Goal: Contribute content: Add original content to the website for others to see

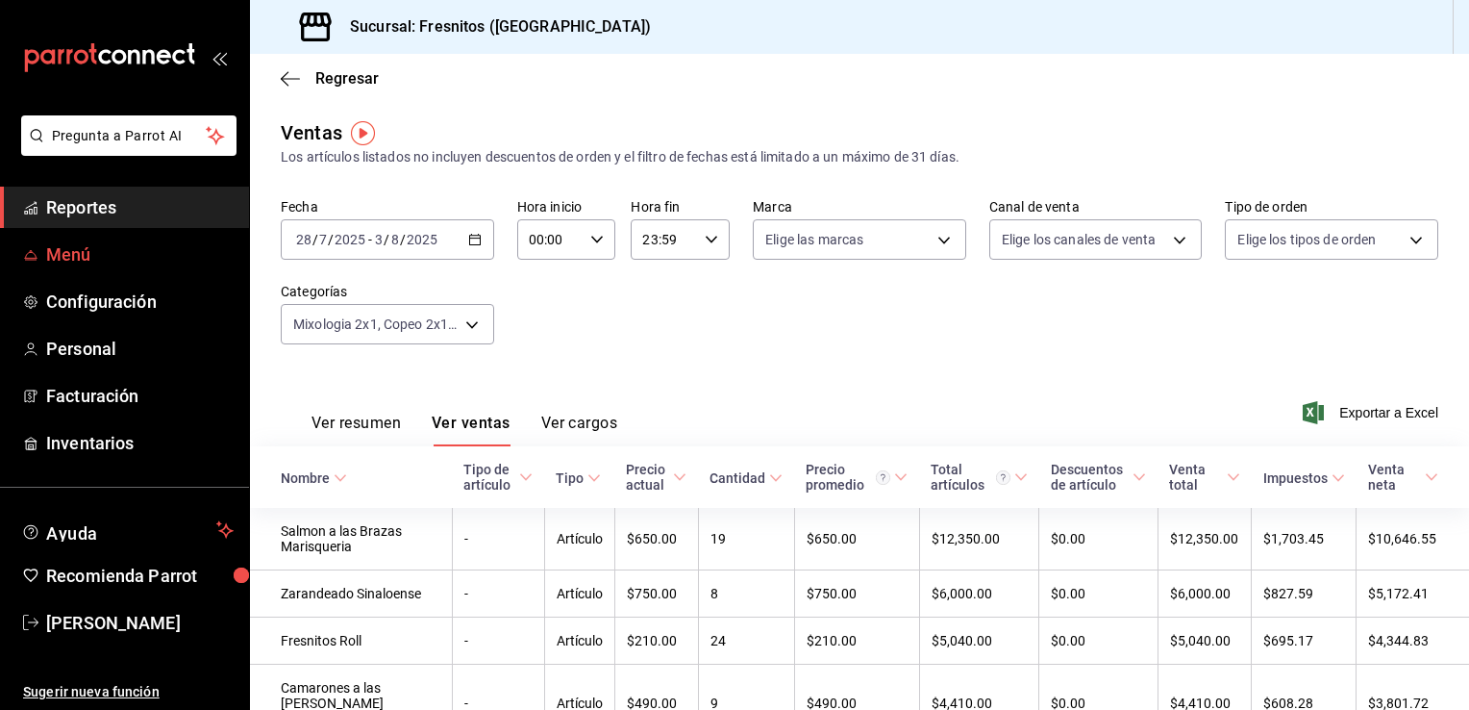
click at [72, 269] on link "Menú" at bounding box center [124, 254] width 249 height 41
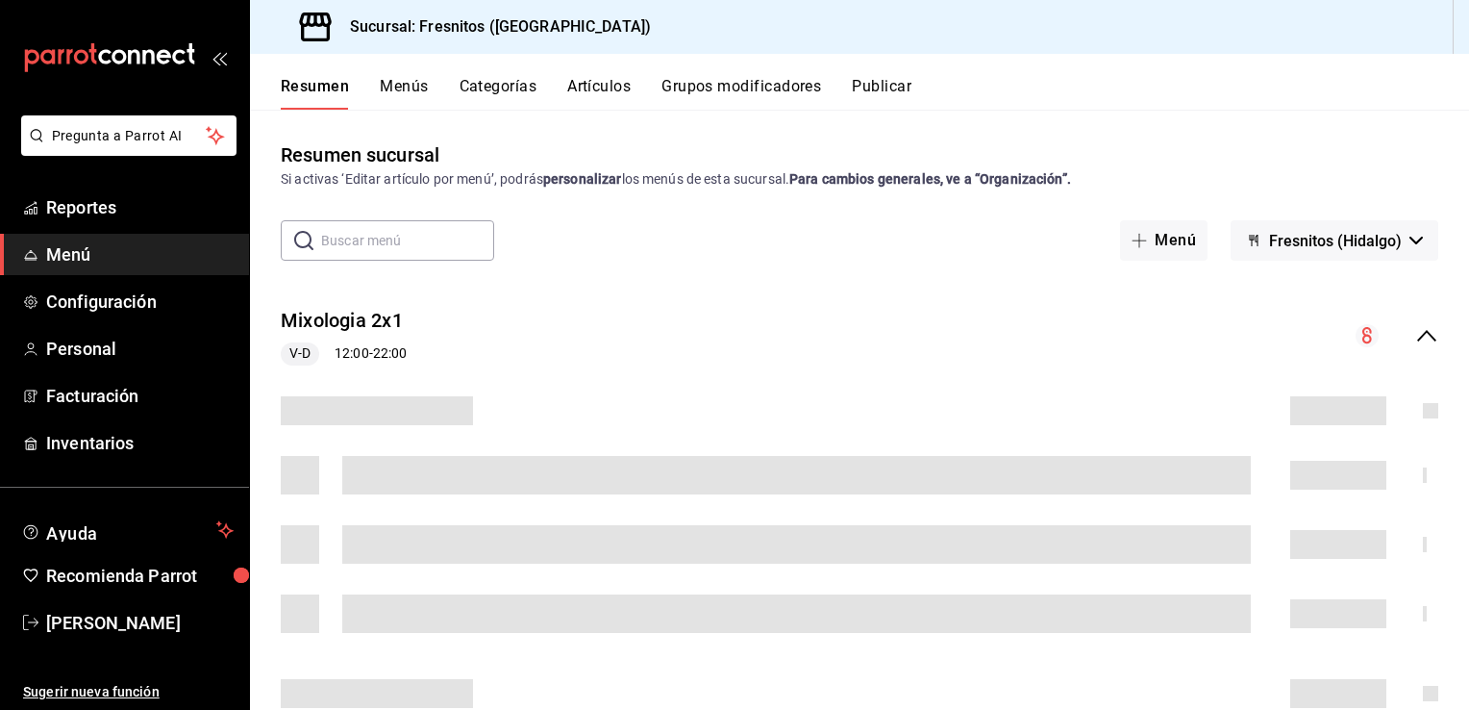
click at [595, 90] on button "Artículos" at bounding box center [598, 93] width 63 height 33
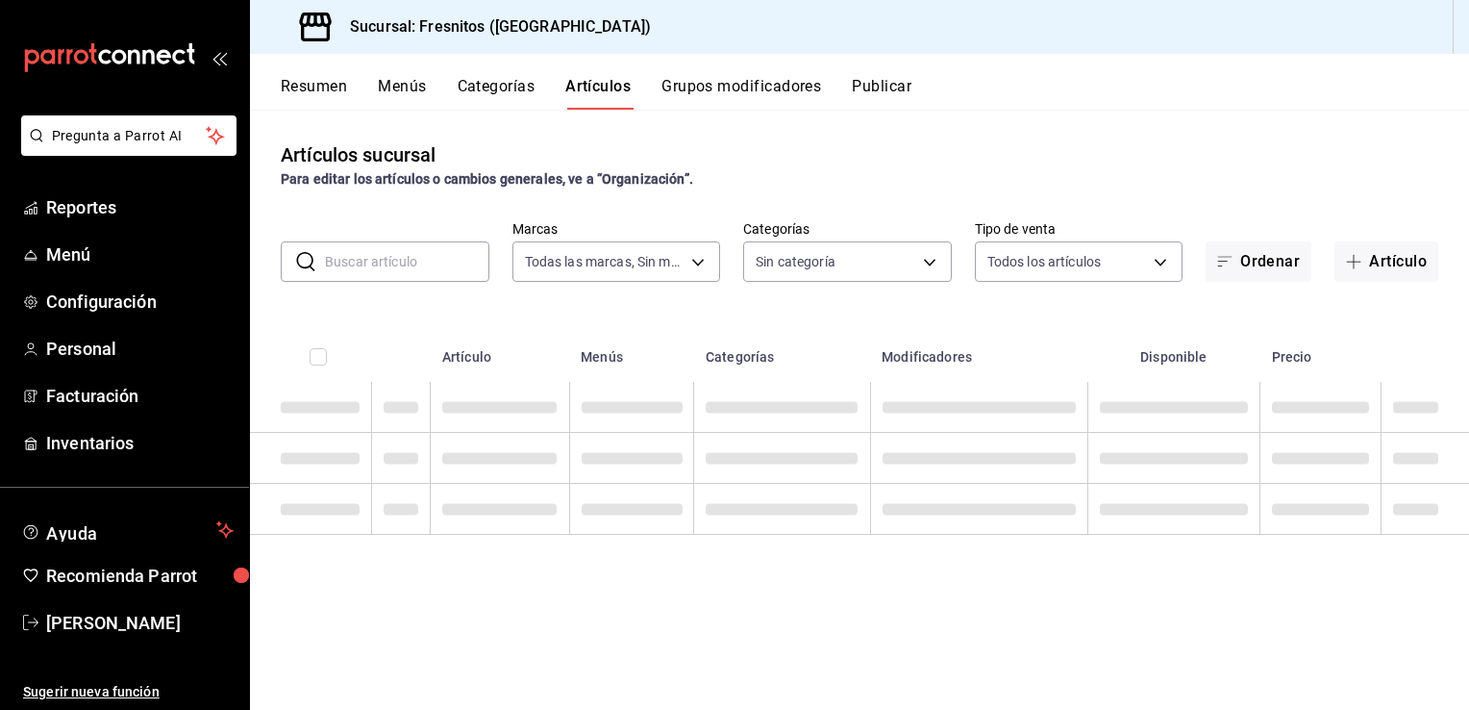
type input "0fbfff8c-341e-4e3b-85d8-6df2e864f0f7"
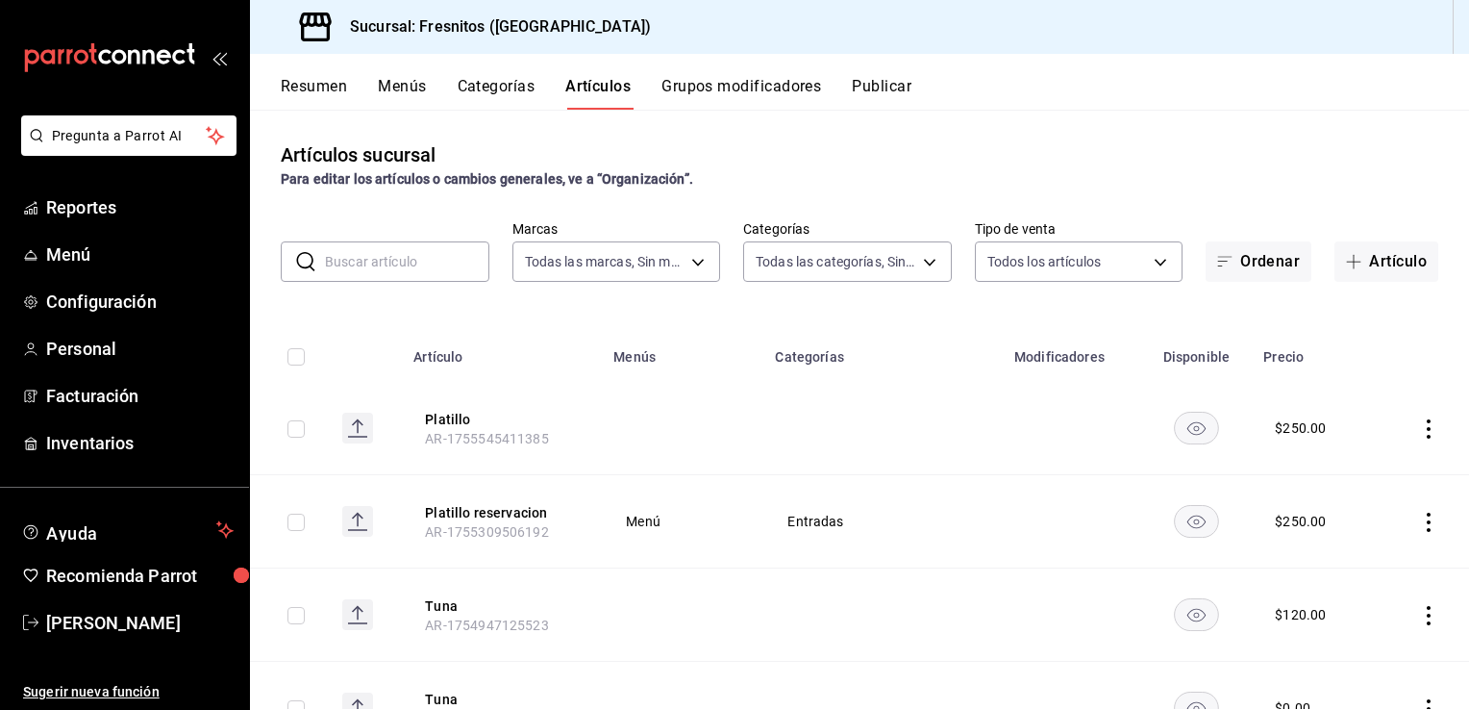
type input "7d100b0d-2c83-4aba-9ad4-2314331440d9,aa9f6460-d446-4816-9026-2ee33e945084,dcc95…"
click at [1392, 252] on button "Artículo" at bounding box center [1387, 261] width 104 height 40
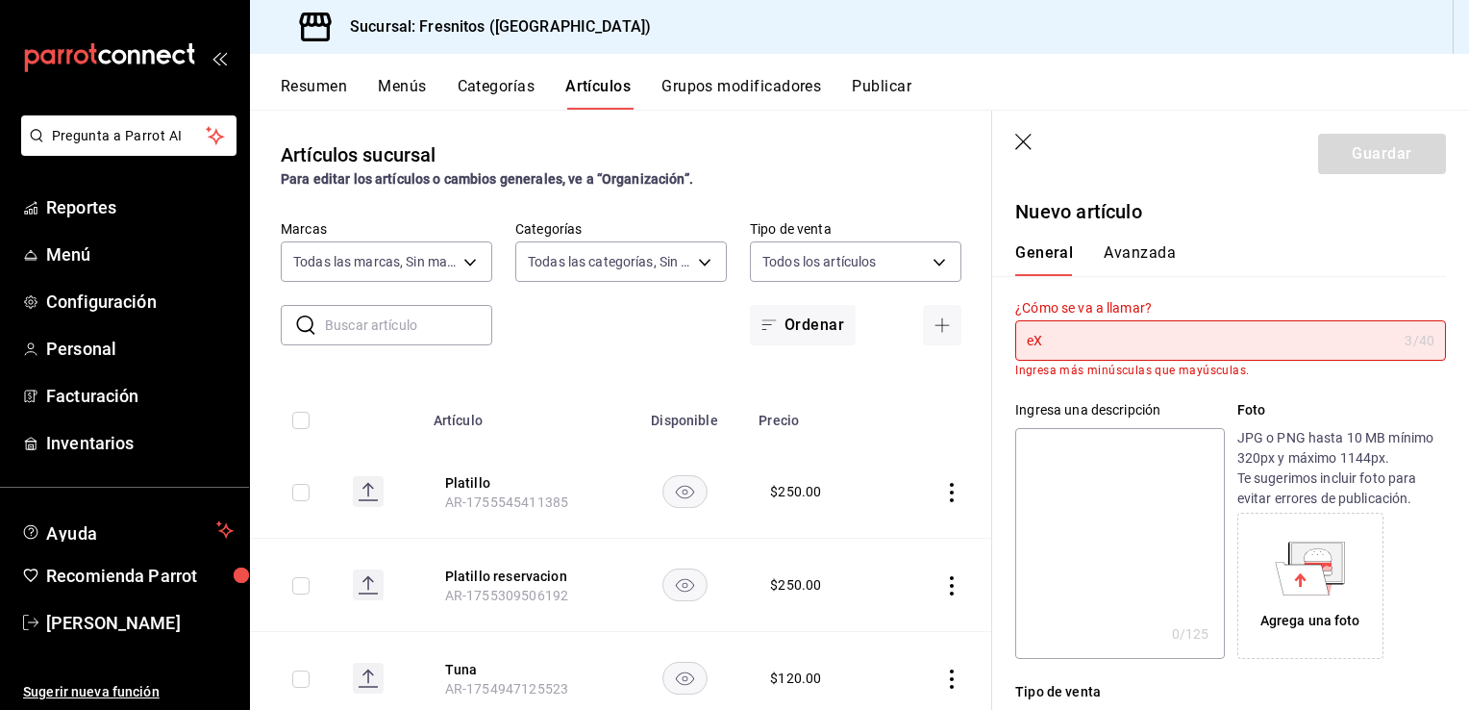
type input "e"
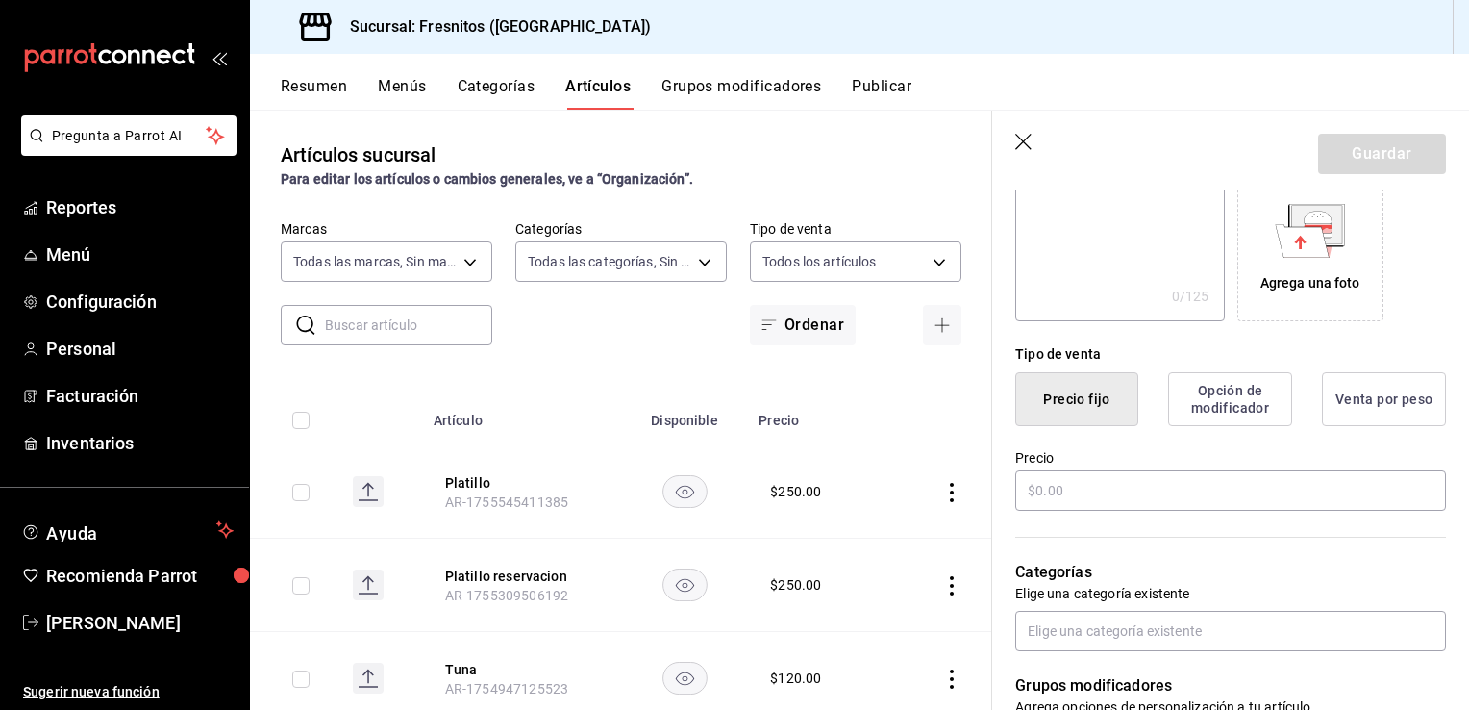
scroll to position [322, 0]
type input "Extra Fresas"
click at [1116, 471] on input "text" at bounding box center [1231, 489] width 431 height 40
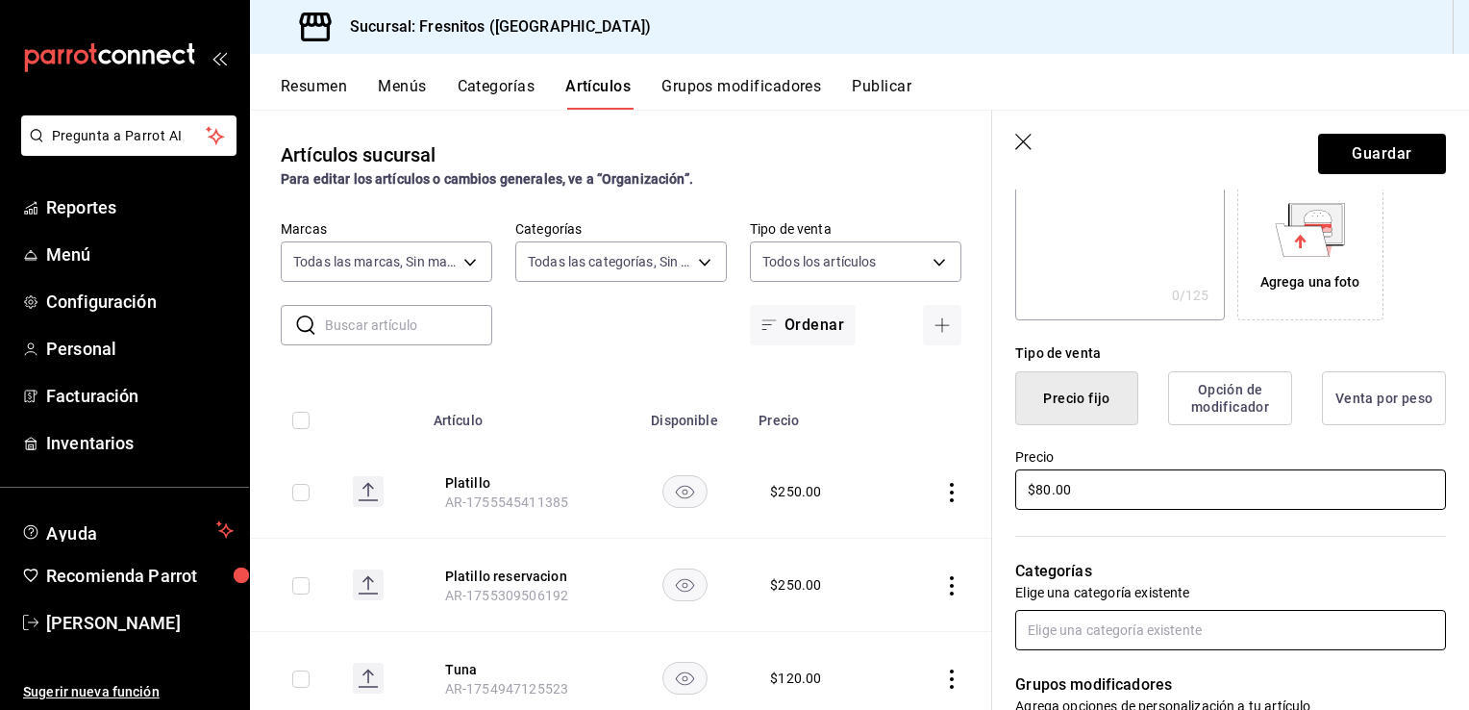
type input "$80.00"
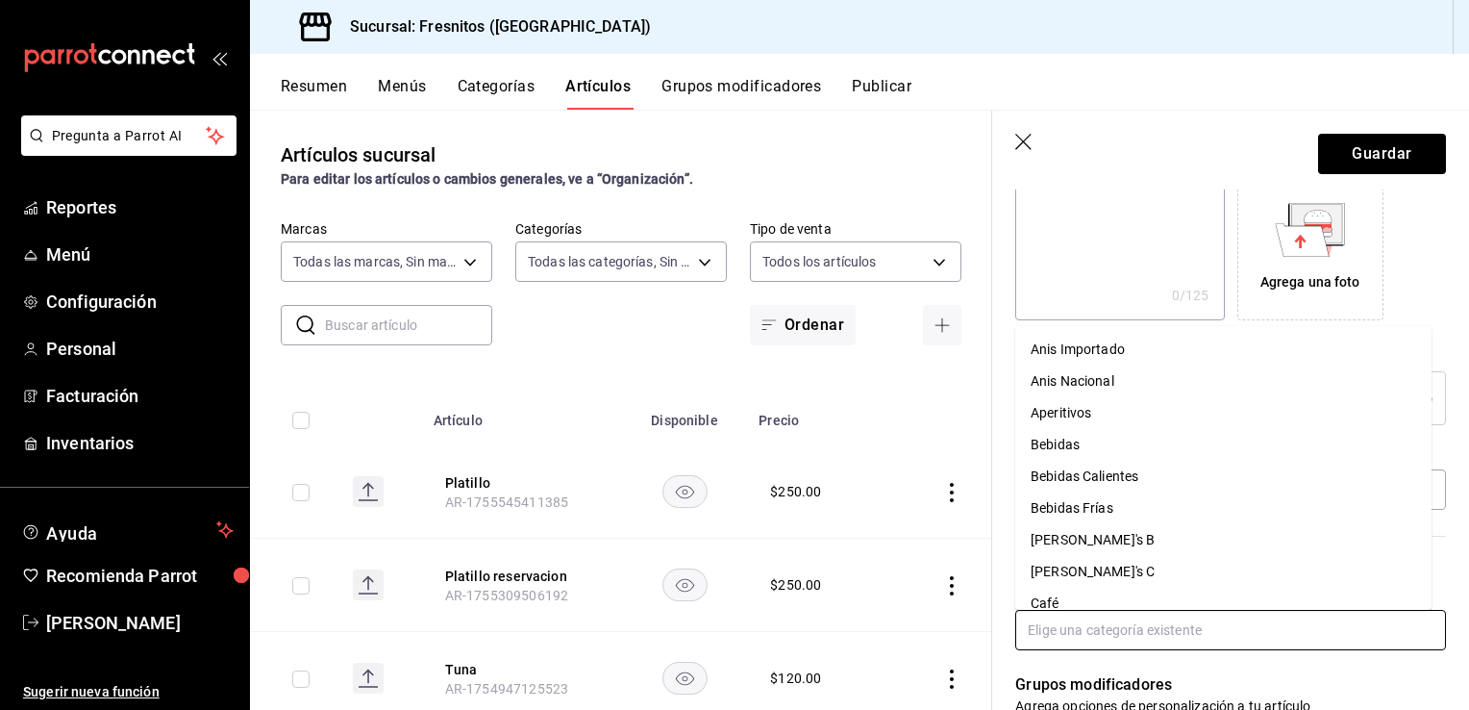
click at [1074, 621] on input "text" at bounding box center [1231, 630] width 431 height 40
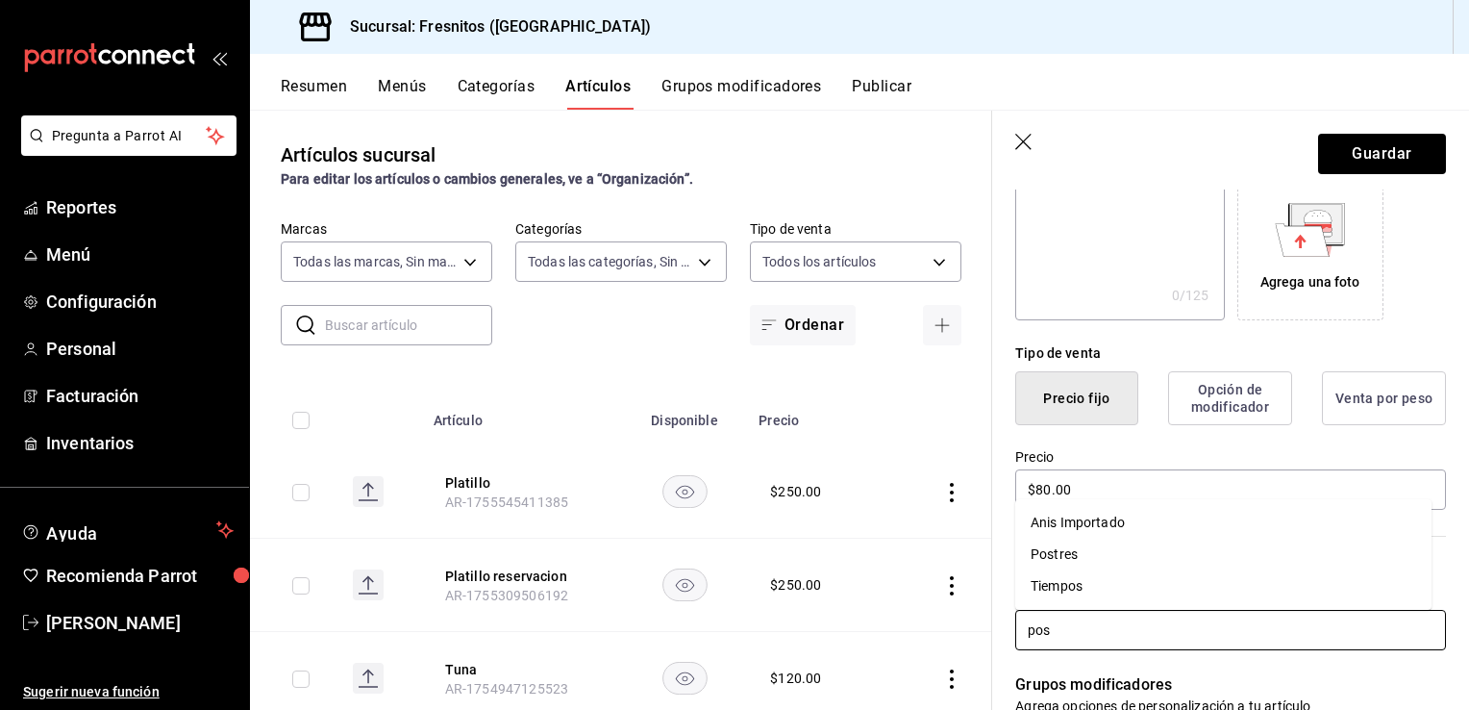
type input "post"
click at [1064, 675] on li "Postres" at bounding box center [1224, 674] width 416 height 32
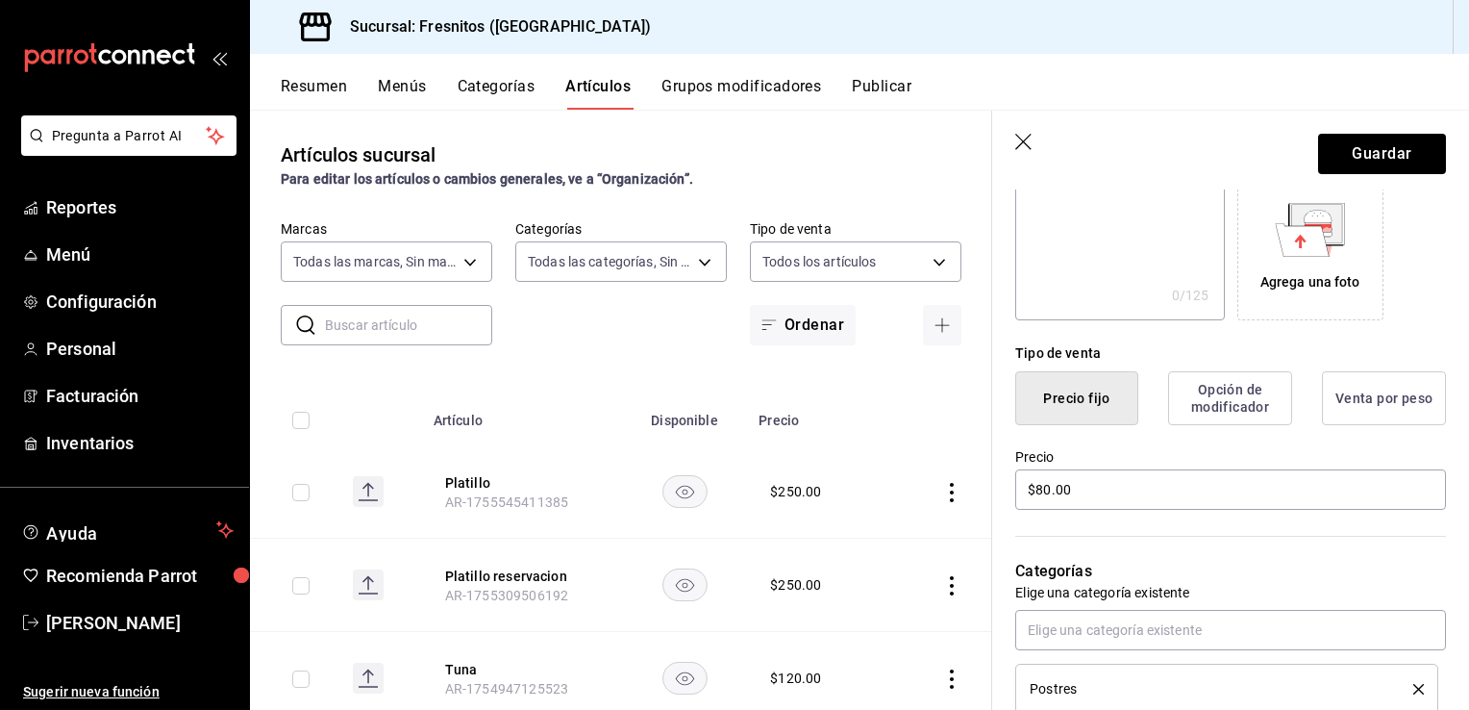
click at [1414, 687] on icon "delete" at bounding box center [1419, 689] width 11 height 11
click at [1400, 687] on p "Grupos modificadores" at bounding box center [1231, 684] width 431 height 23
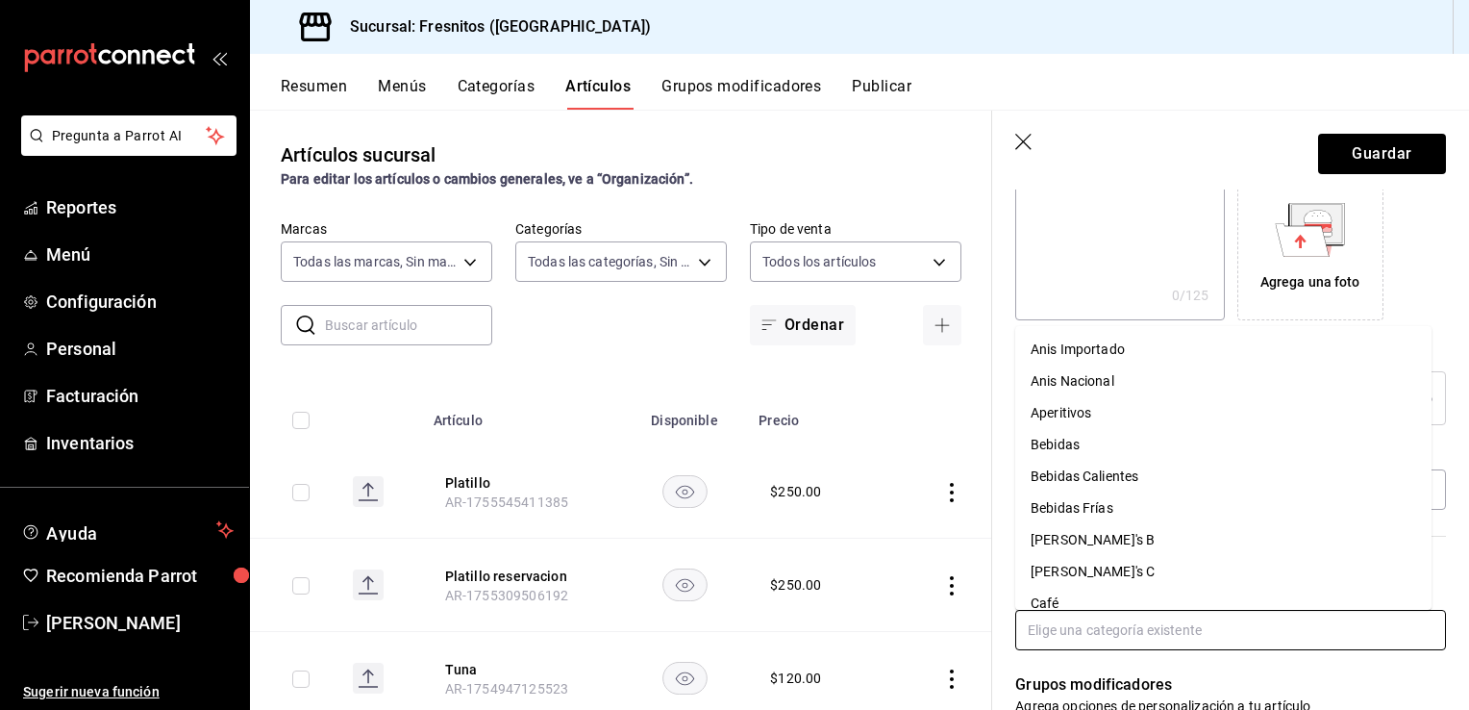
click at [1165, 625] on input "text" at bounding box center [1231, 630] width 431 height 40
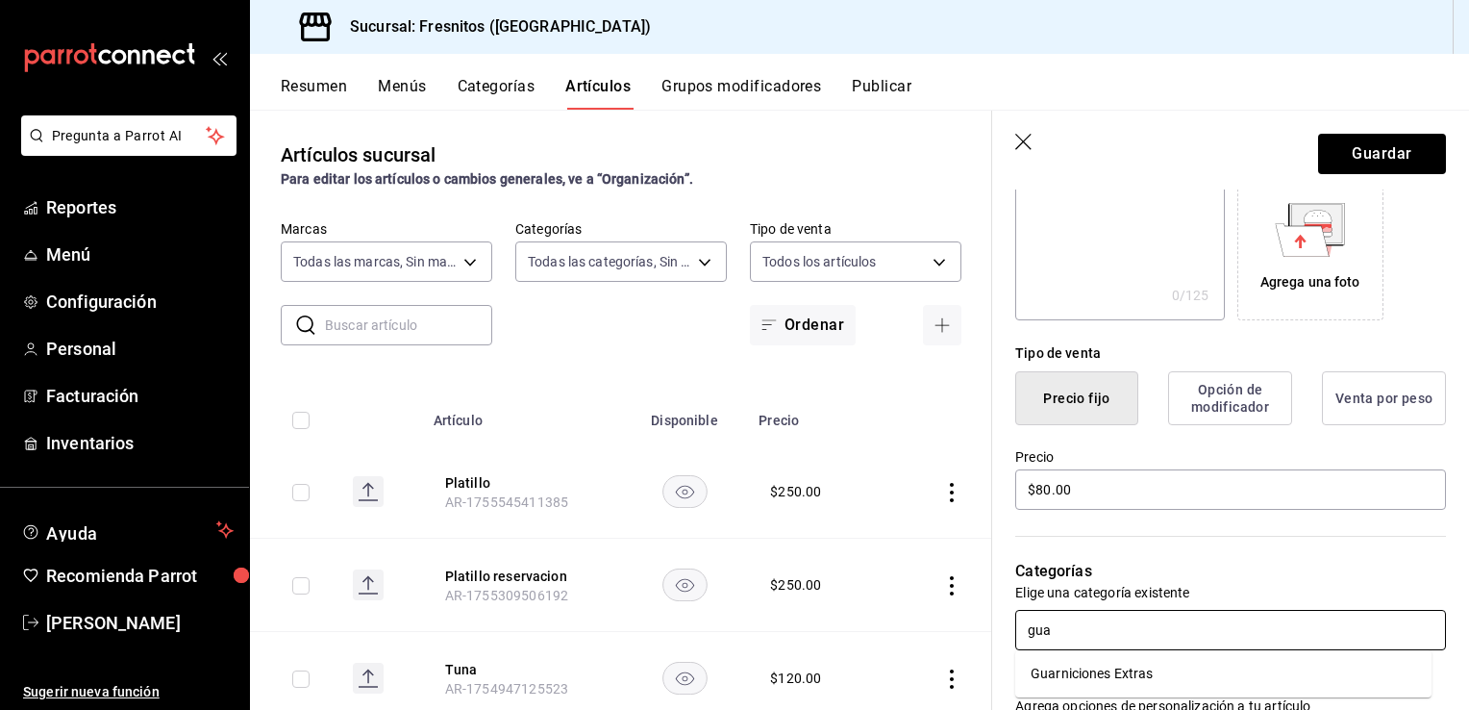
type input "guar"
click at [1134, 664] on li "Guarniciones Extras" at bounding box center [1224, 674] width 416 height 32
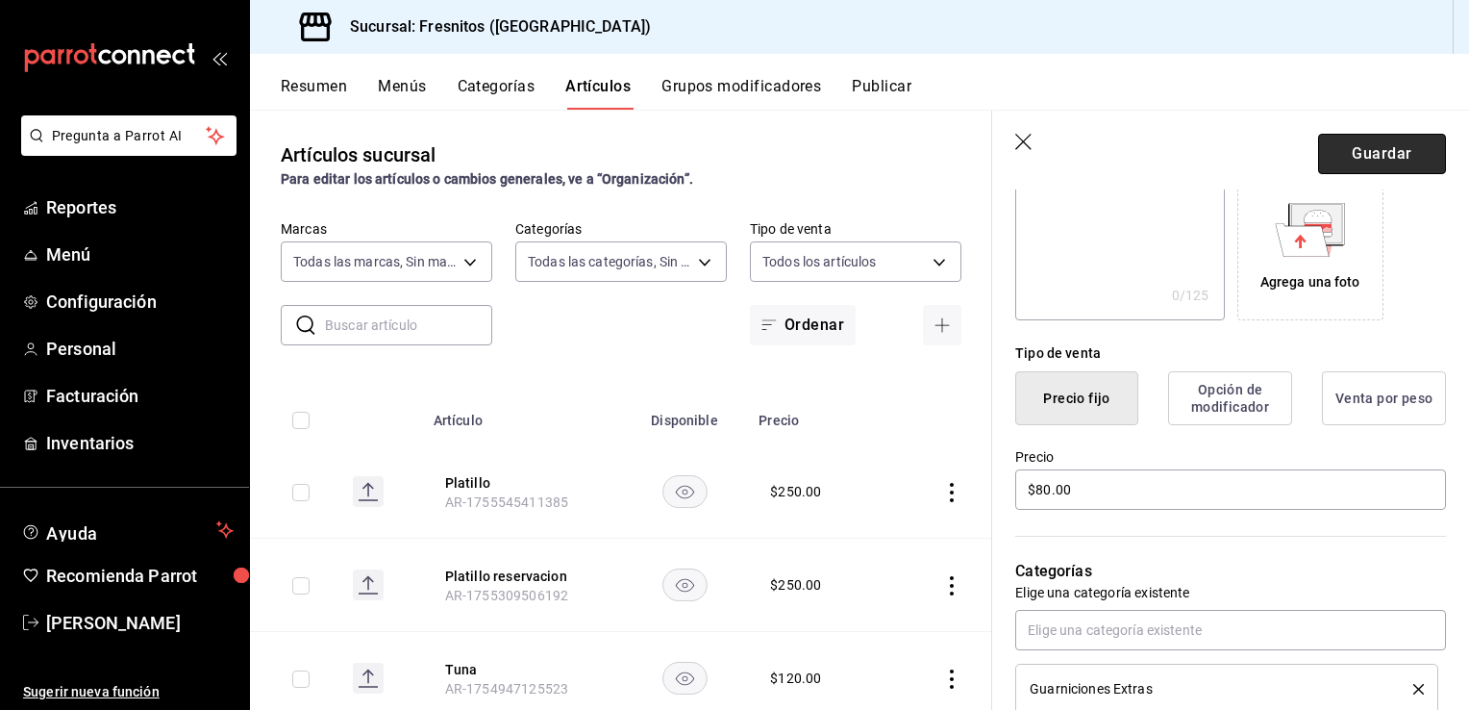
click at [1369, 152] on button "Guardar" at bounding box center [1382, 154] width 128 height 40
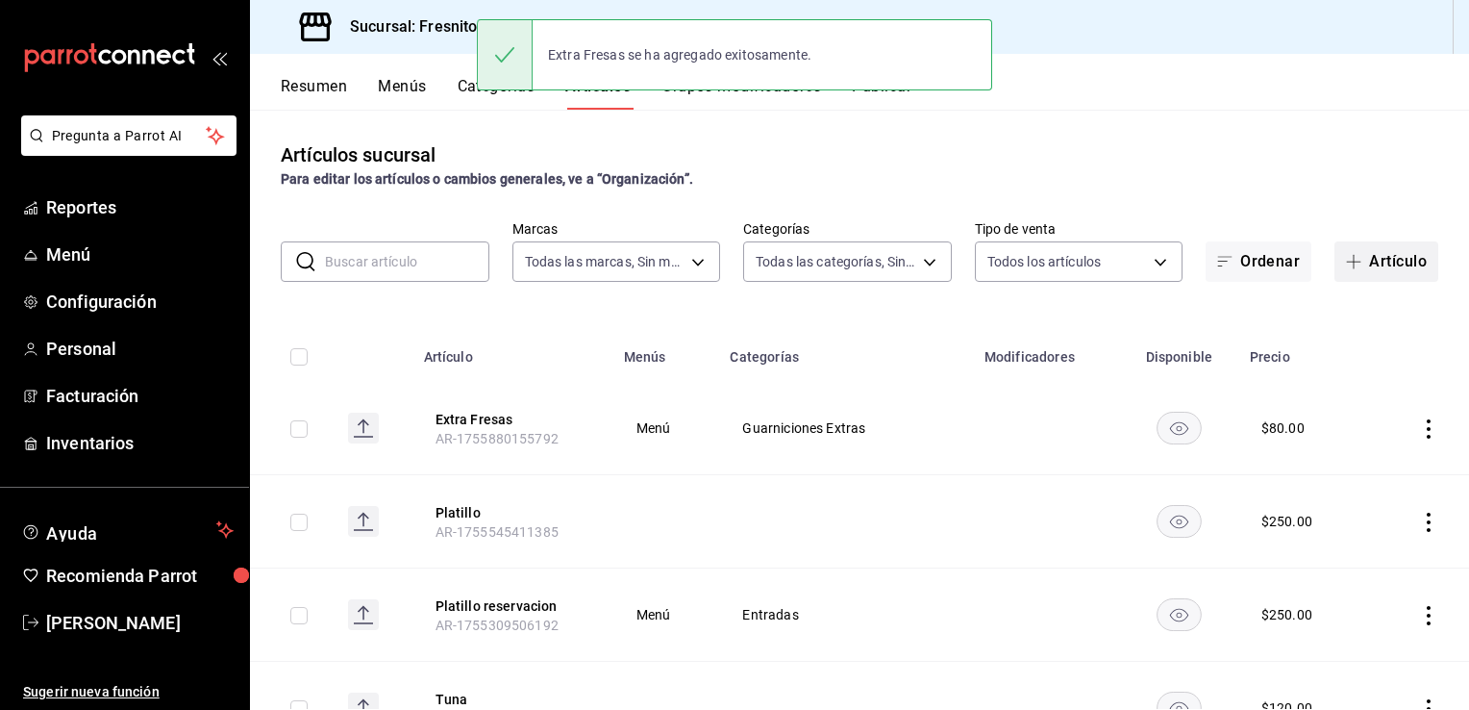
click at [1393, 264] on button "Artículo" at bounding box center [1387, 261] width 104 height 40
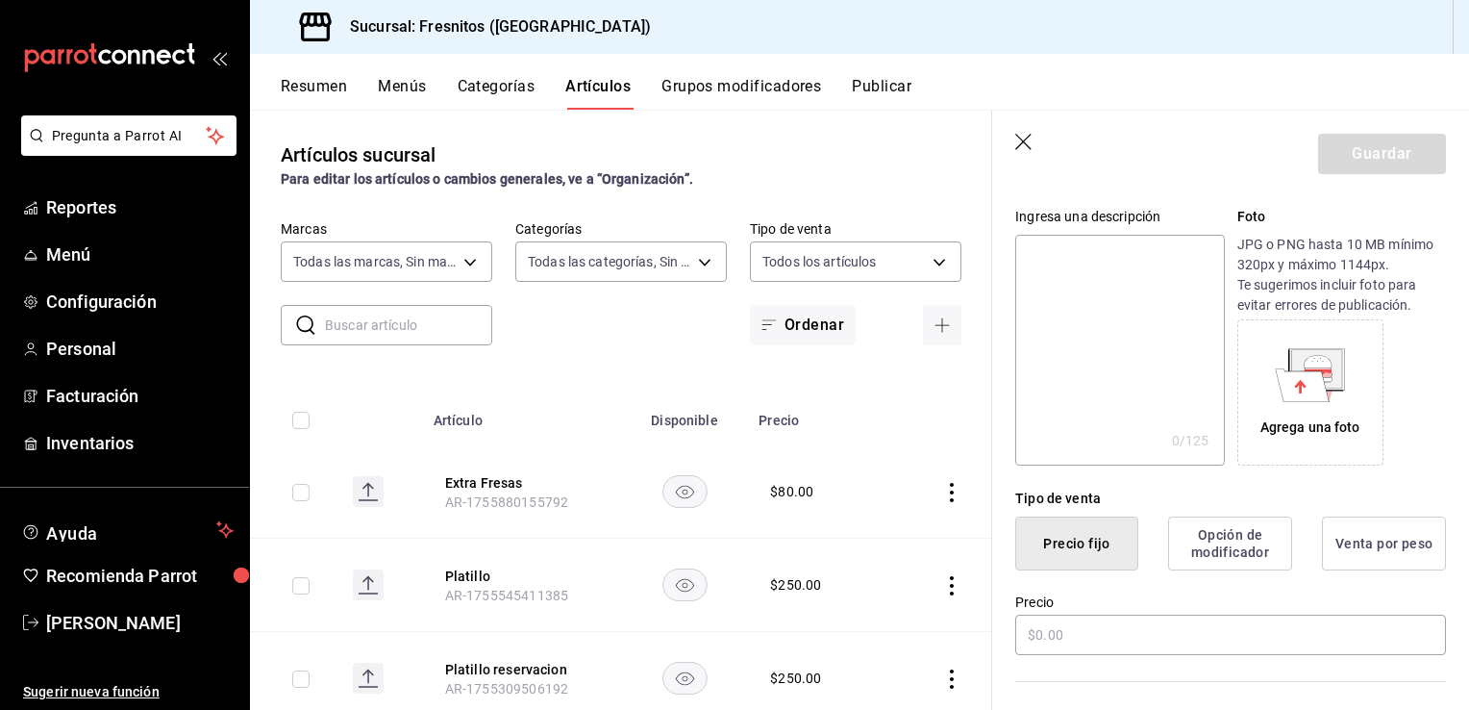
scroll to position [179, 0]
type input "Extra Queso Panela"
click at [1118, 633] on input "text" at bounding box center [1231, 633] width 431 height 40
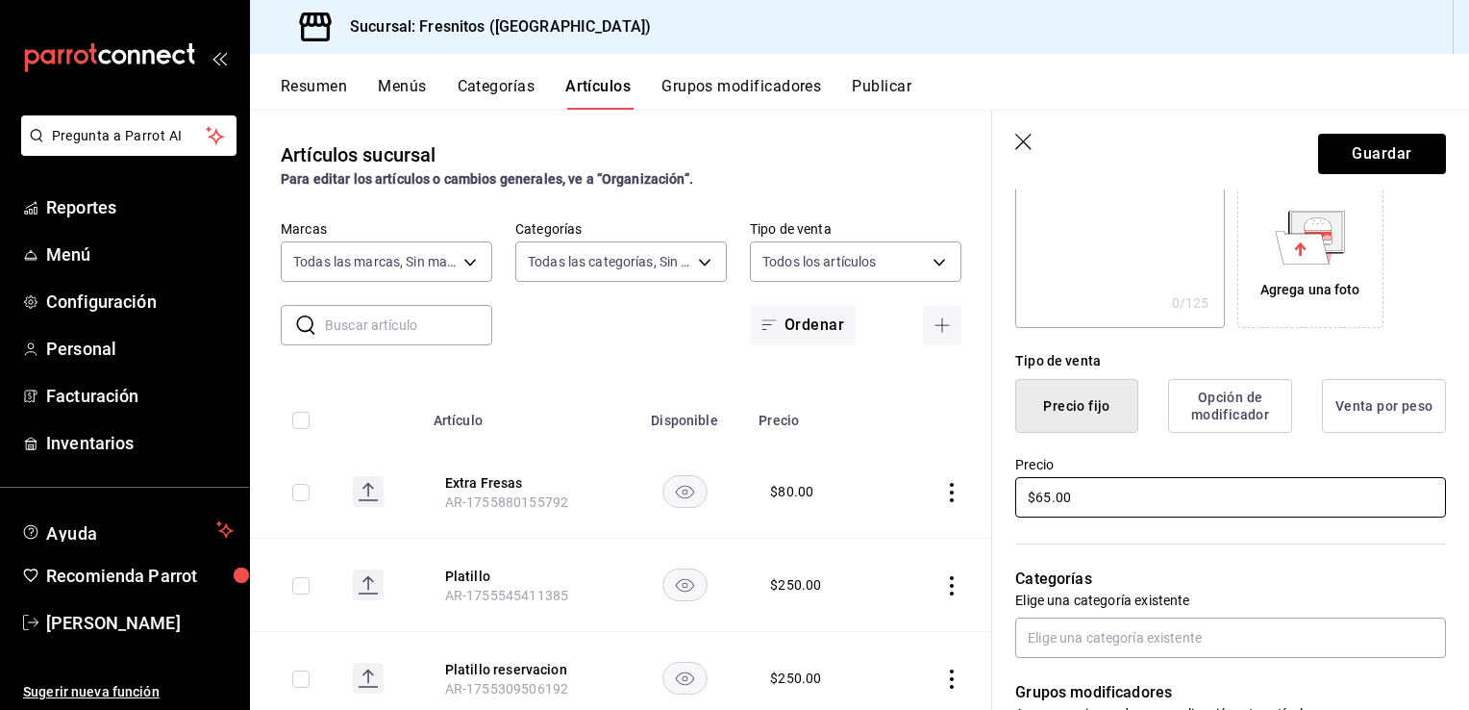
scroll to position [317, 0]
type input "$65.00"
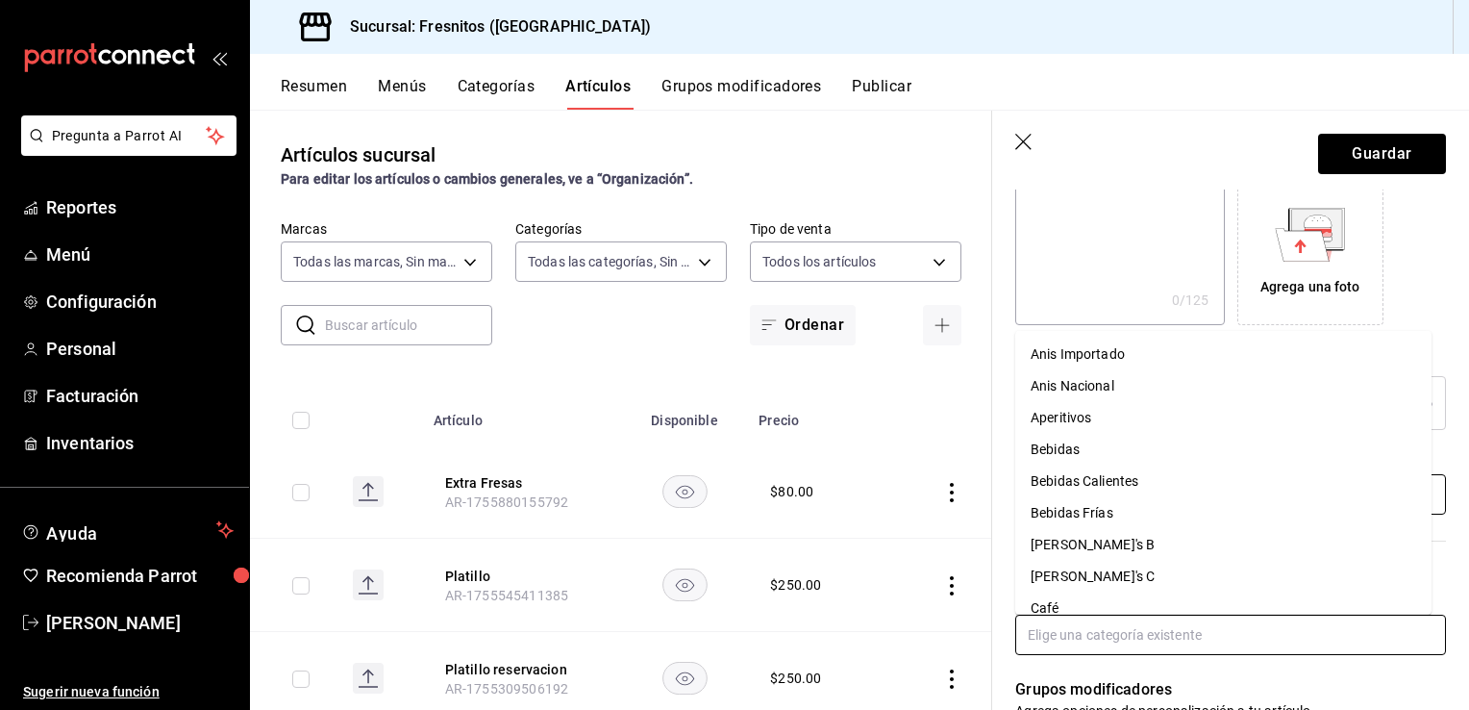
click at [1118, 633] on input "text" at bounding box center [1231, 635] width 431 height 40
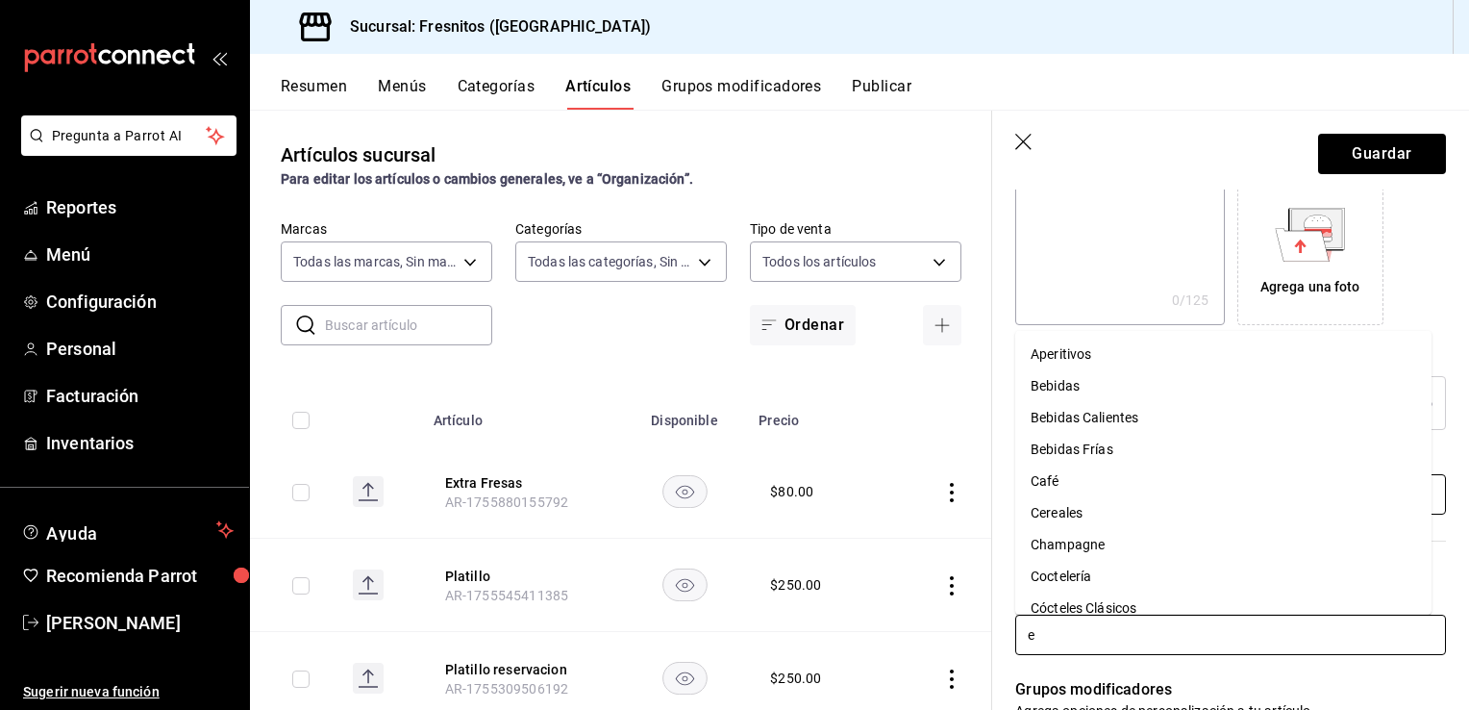
type input "ex"
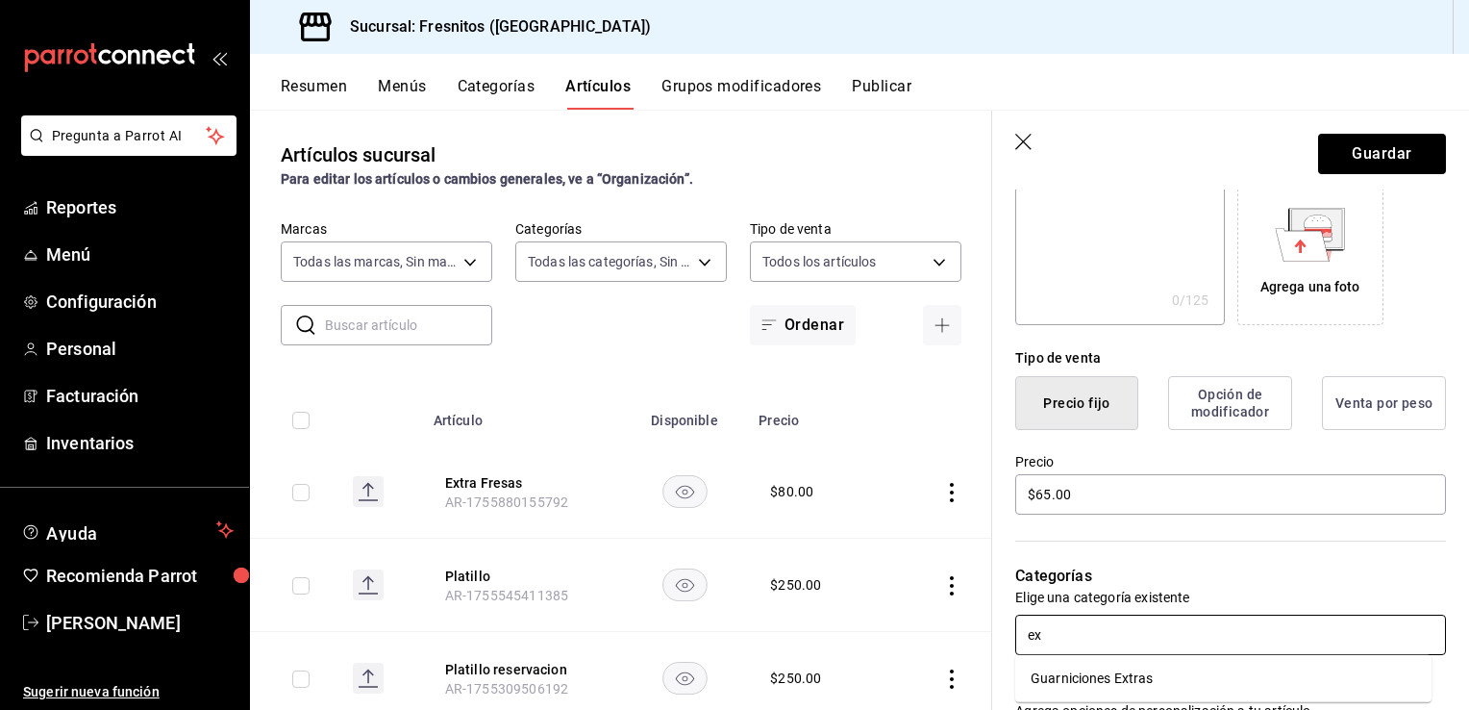
click at [1088, 682] on li "Guarniciones Extras" at bounding box center [1224, 679] width 416 height 32
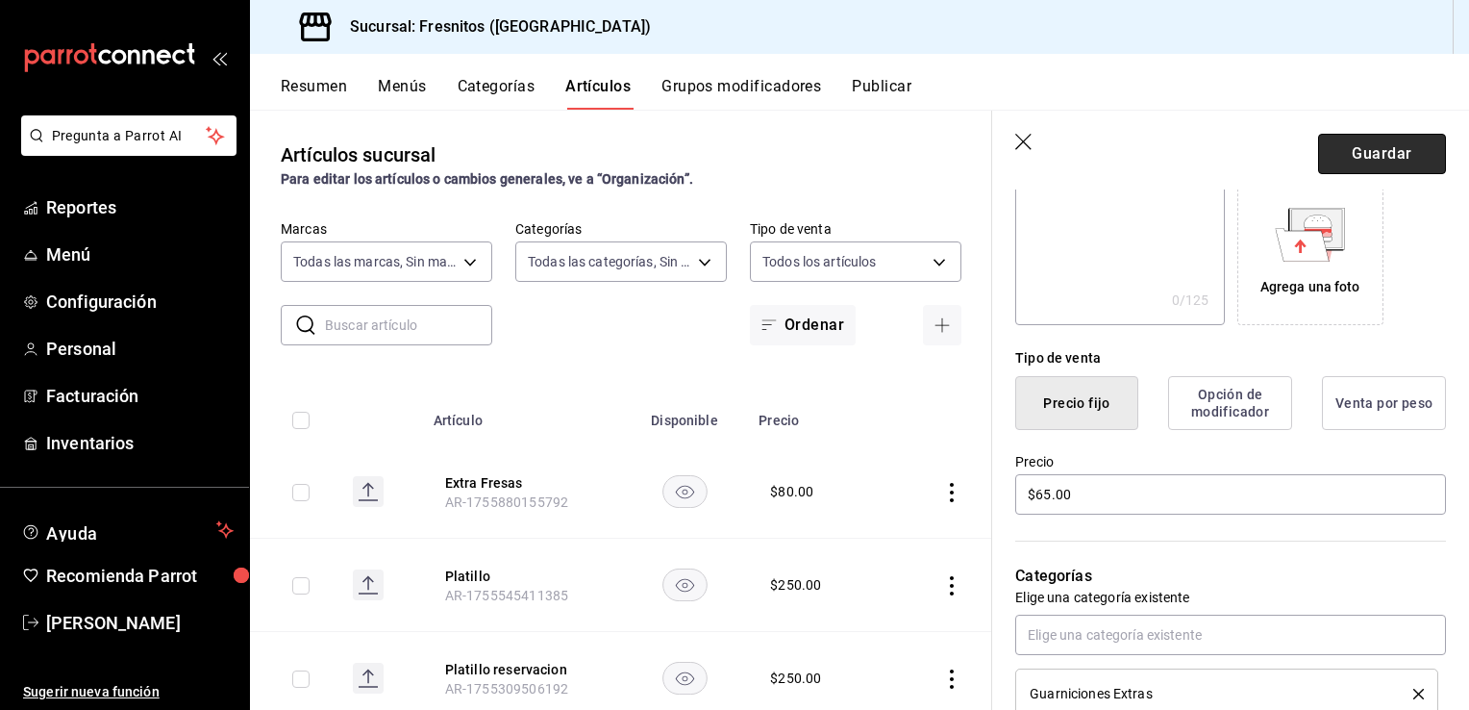
click at [1339, 163] on button "Guardar" at bounding box center [1382, 154] width 128 height 40
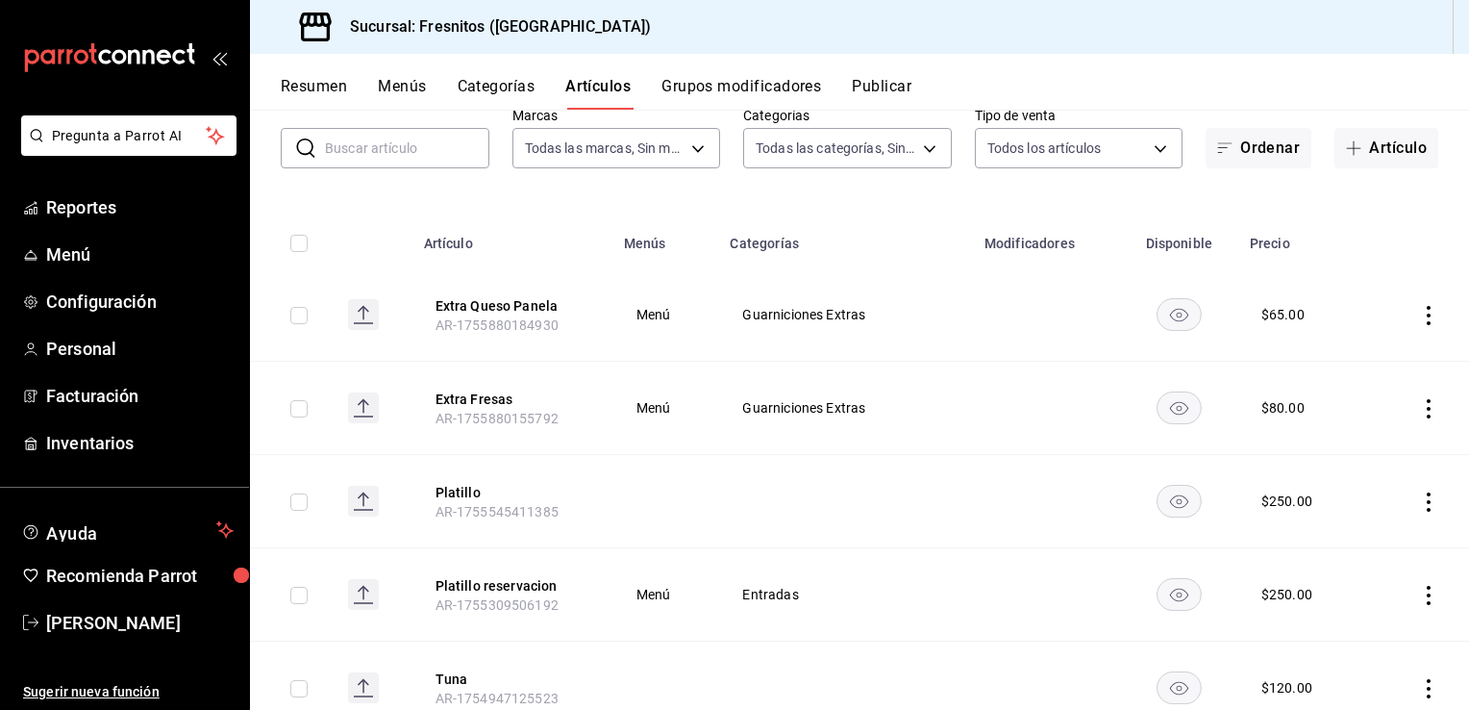
scroll to position [114, 0]
click at [414, 152] on input "text" at bounding box center [407, 147] width 164 height 38
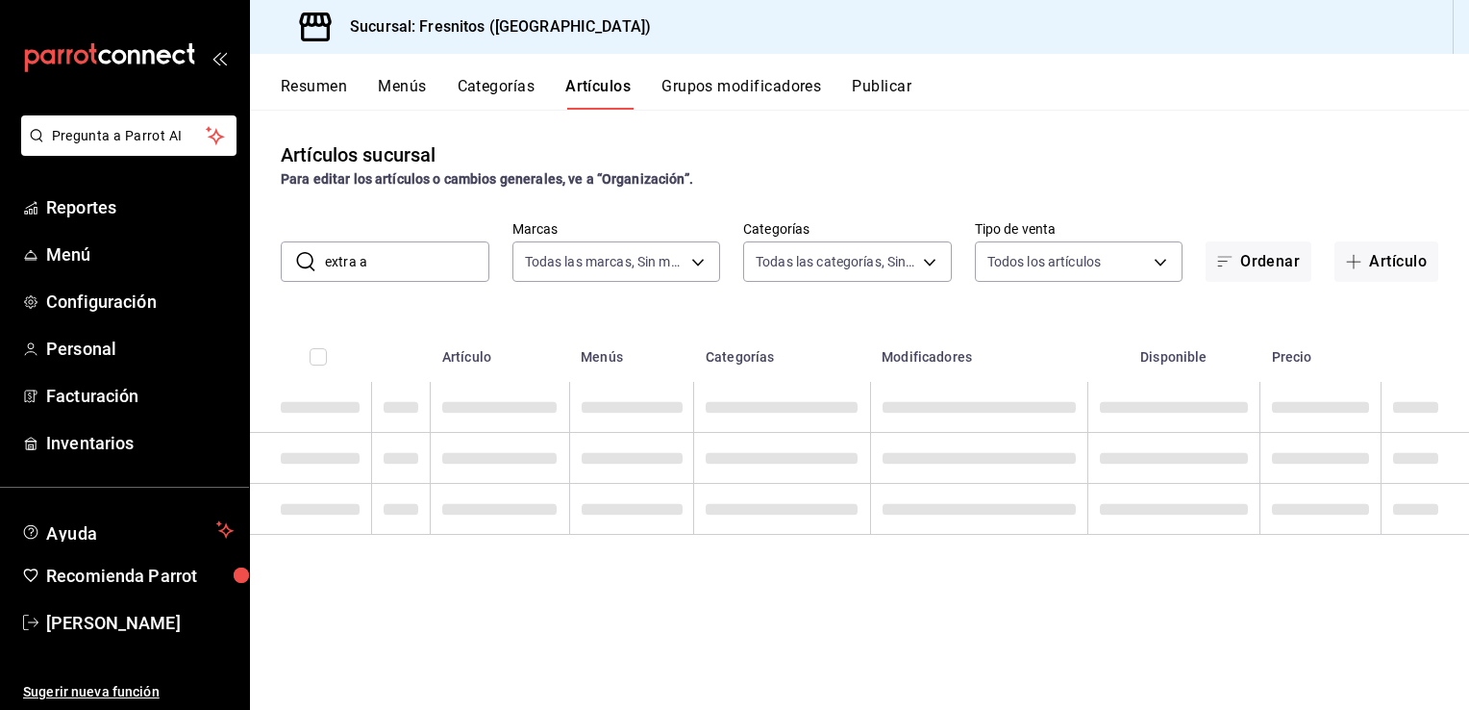
scroll to position [0, 0]
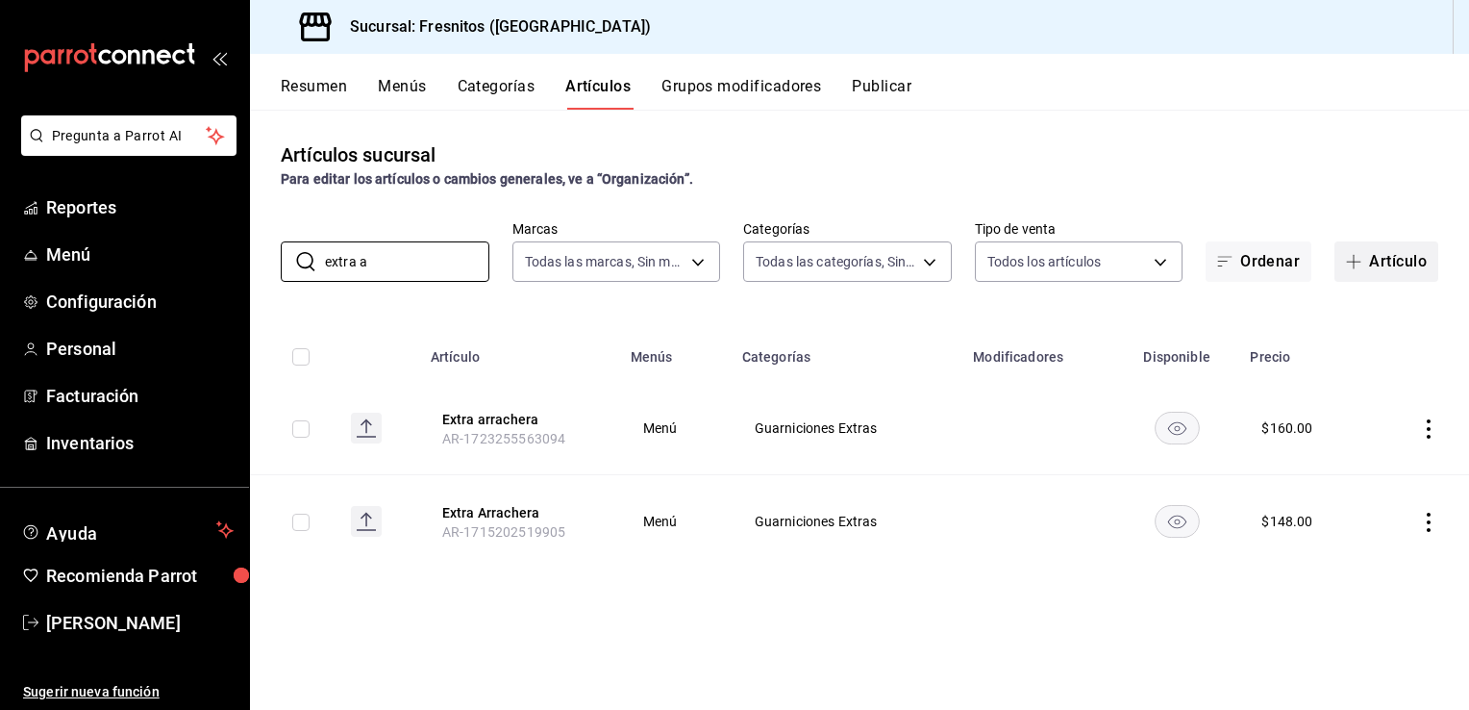
type input "extra a"
click at [1371, 263] on button "Artículo" at bounding box center [1387, 261] width 104 height 40
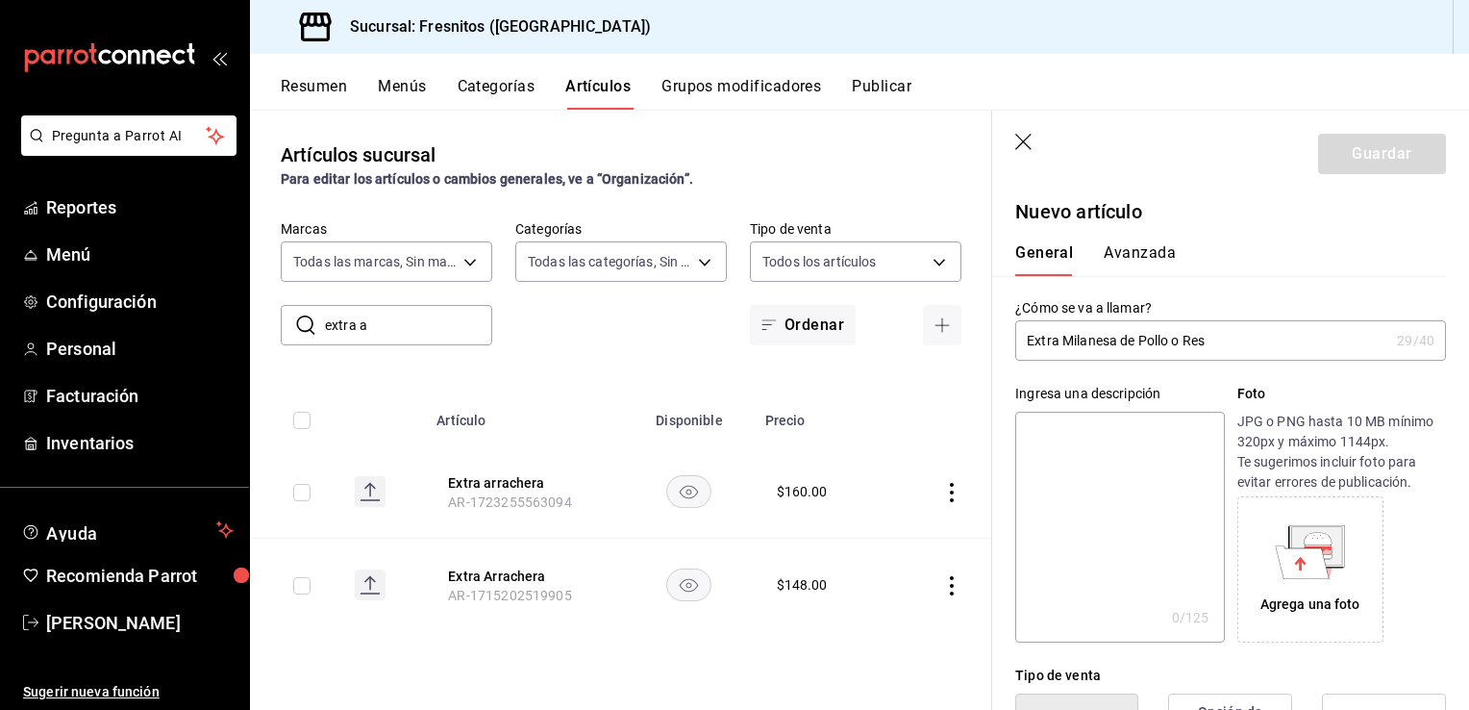
click at [1142, 340] on input "Extra Milanesa de Pollo o Res" at bounding box center [1203, 340] width 374 height 38
click at [1224, 341] on input "Extra Milanesa de (Pollo o Res" at bounding box center [1203, 340] width 374 height 38
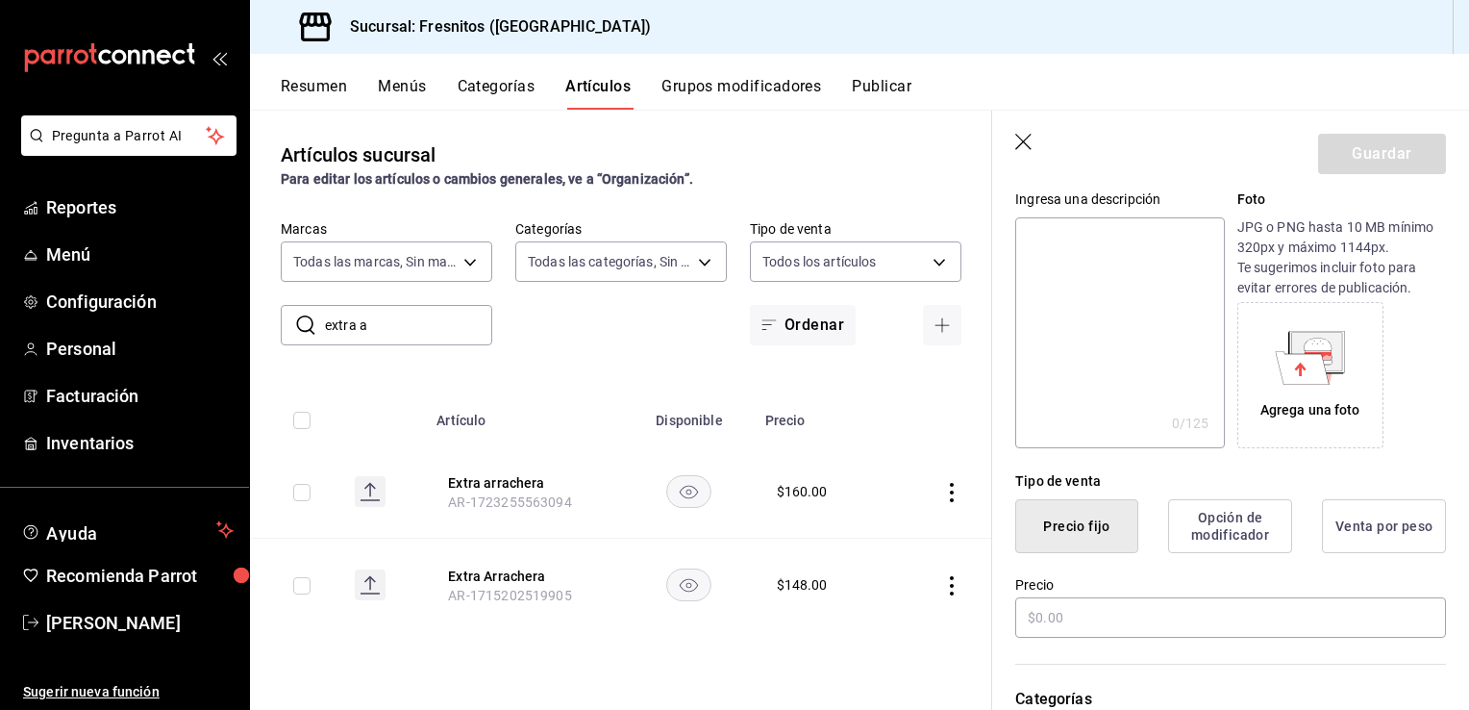
scroll to position [245, 0]
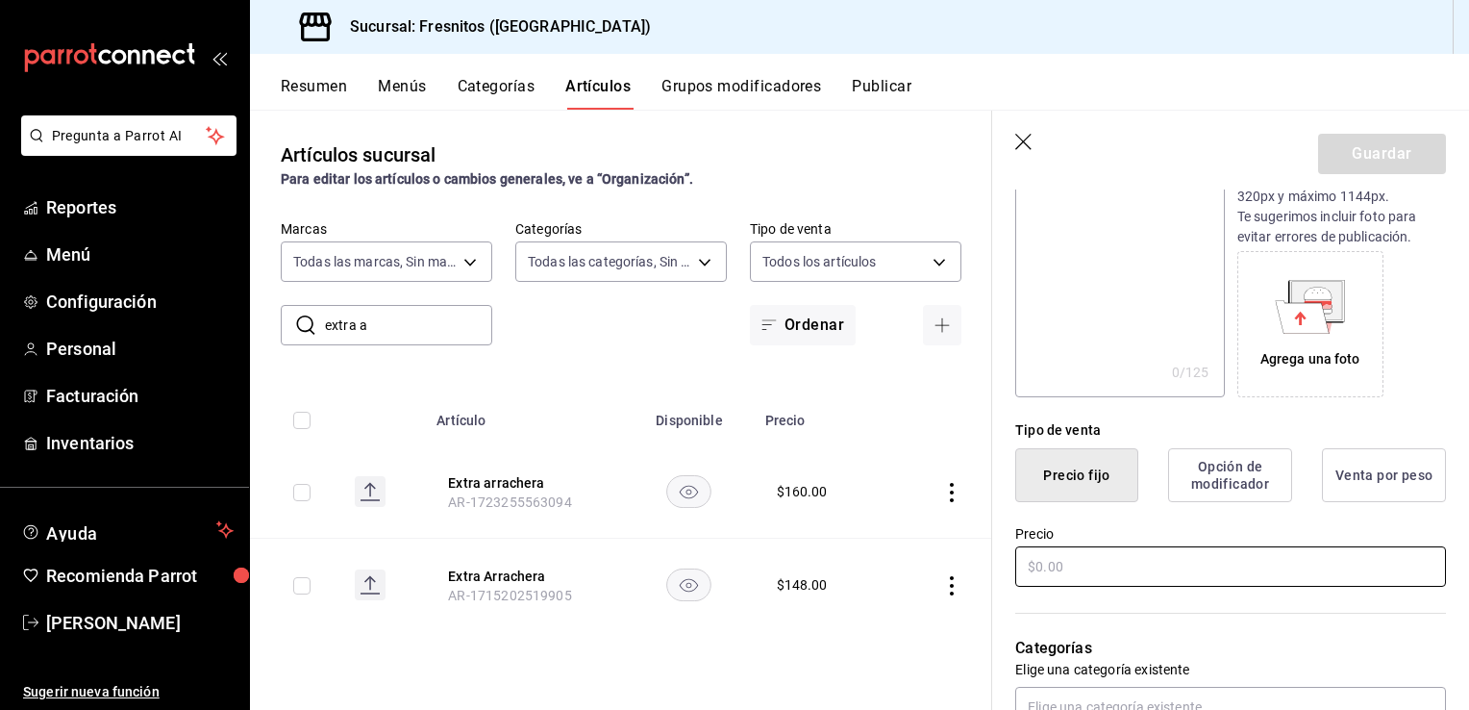
type input "Extra Milanesa de (Pollo o Res)"
click at [1127, 578] on input "text" at bounding box center [1231, 566] width 431 height 40
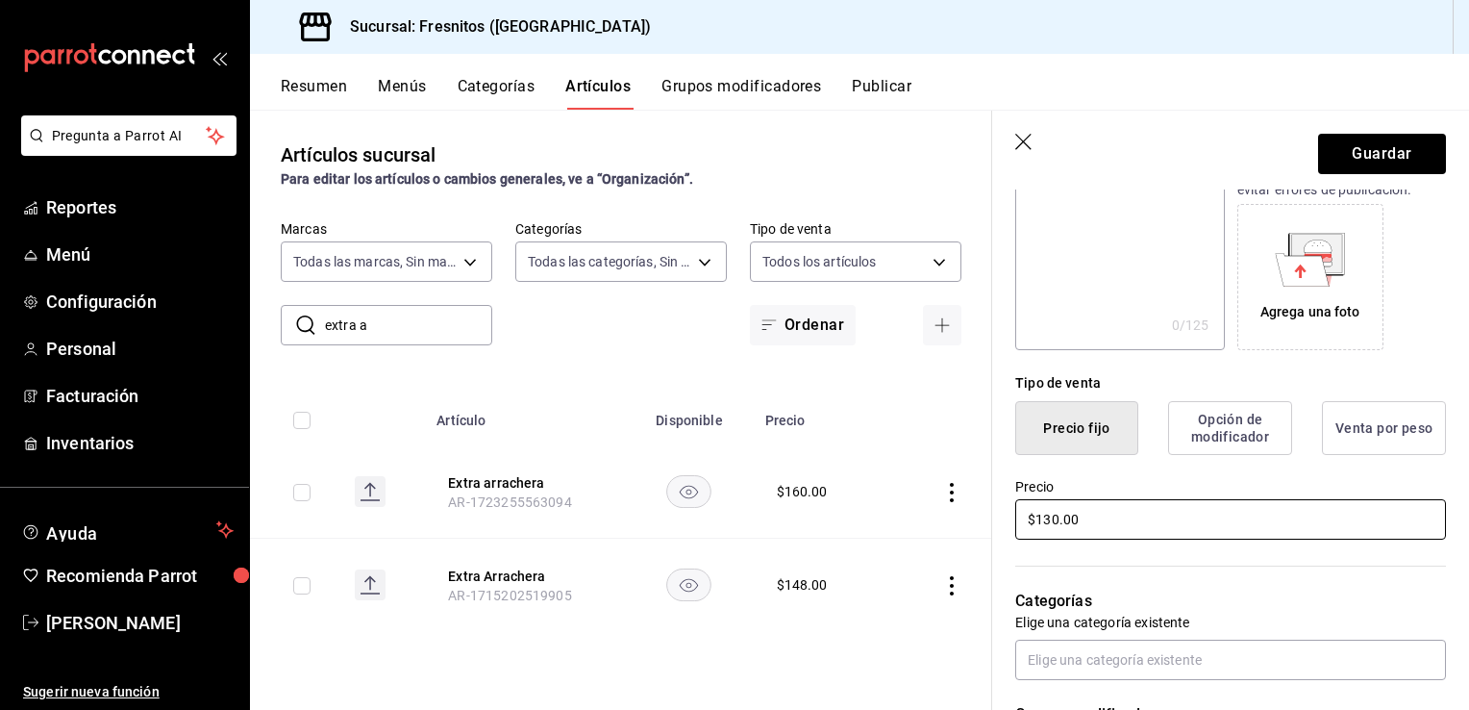
scroll to position [295, 0]
type input "$130.00"
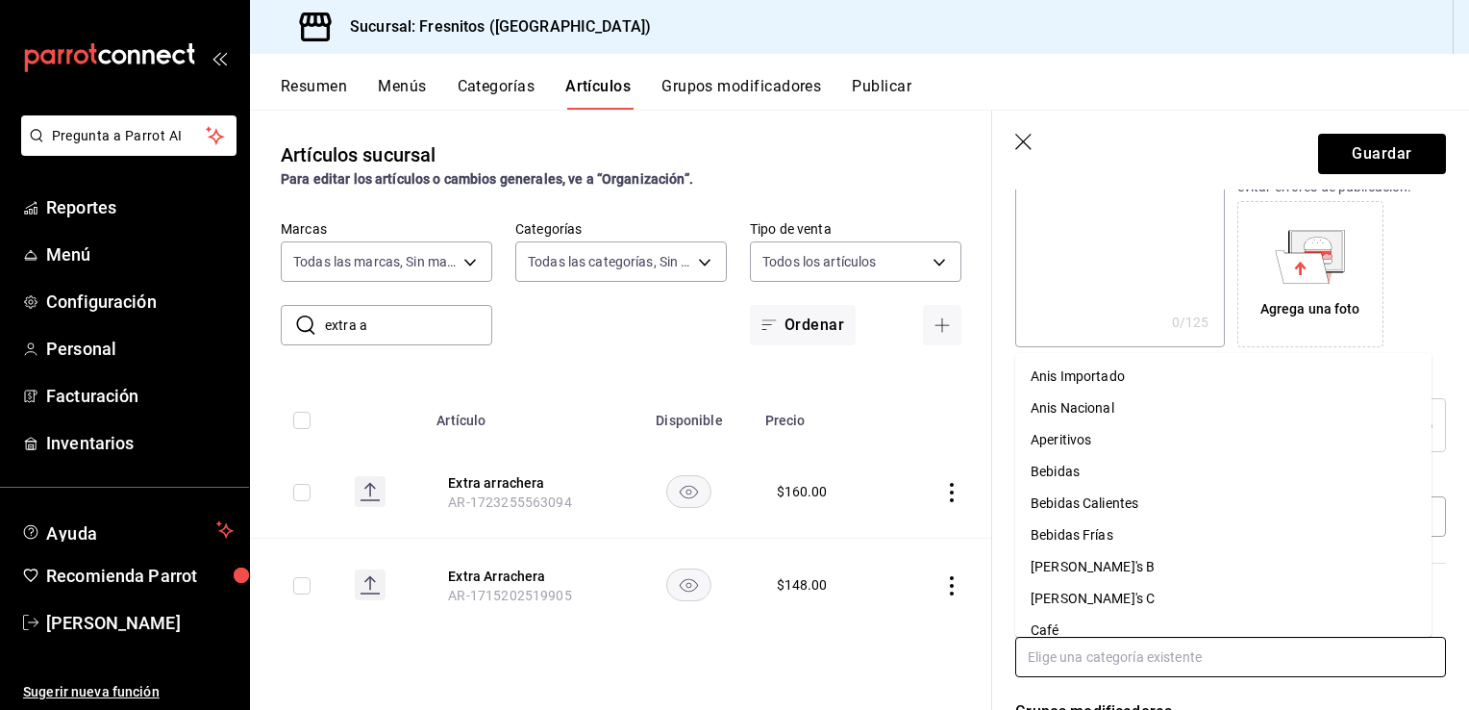
click at [1120, 664] on input "text" at bounding box center [1231, 657] width 431 height 40
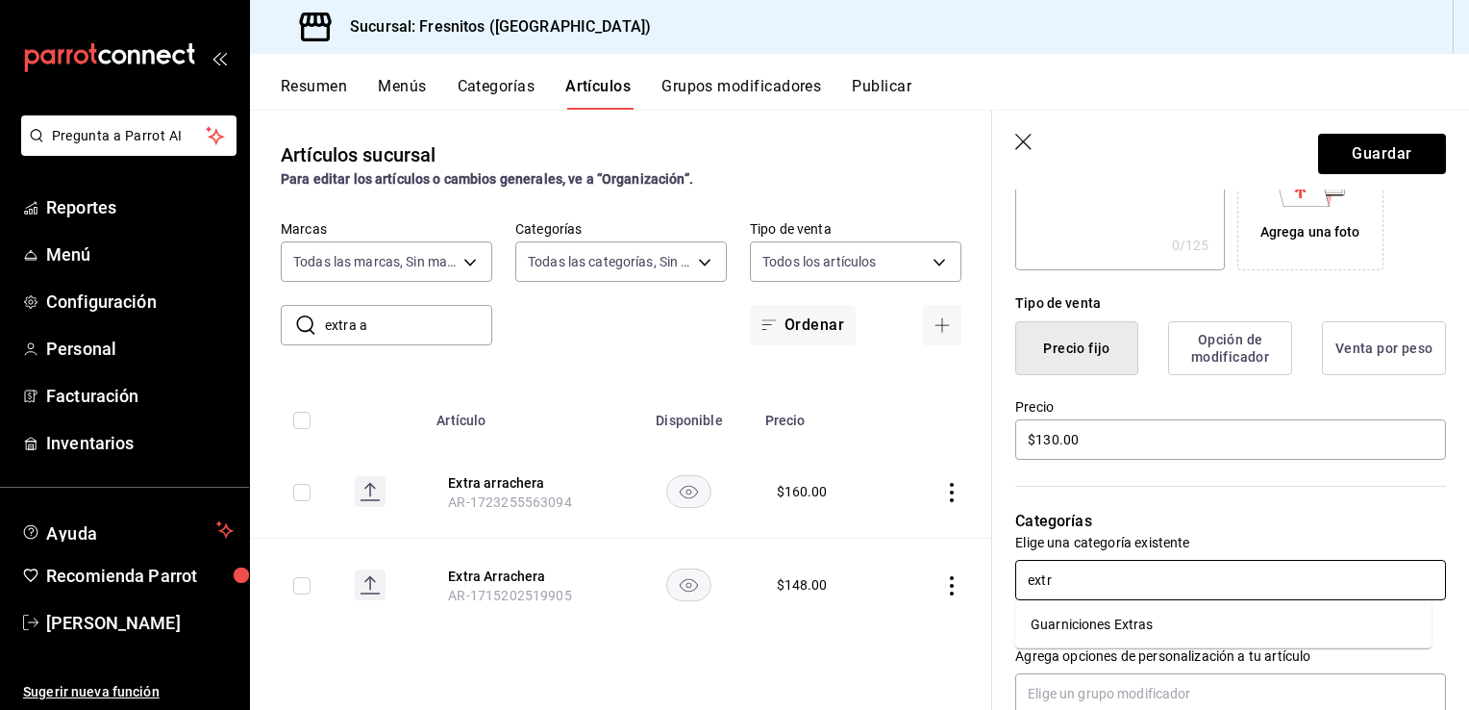
scroll to position [371, 0]
type input "extra"
click at [1114, 619] on li "Guarniciones Extras" at bounding box center [1224, 625] width 416 height 32
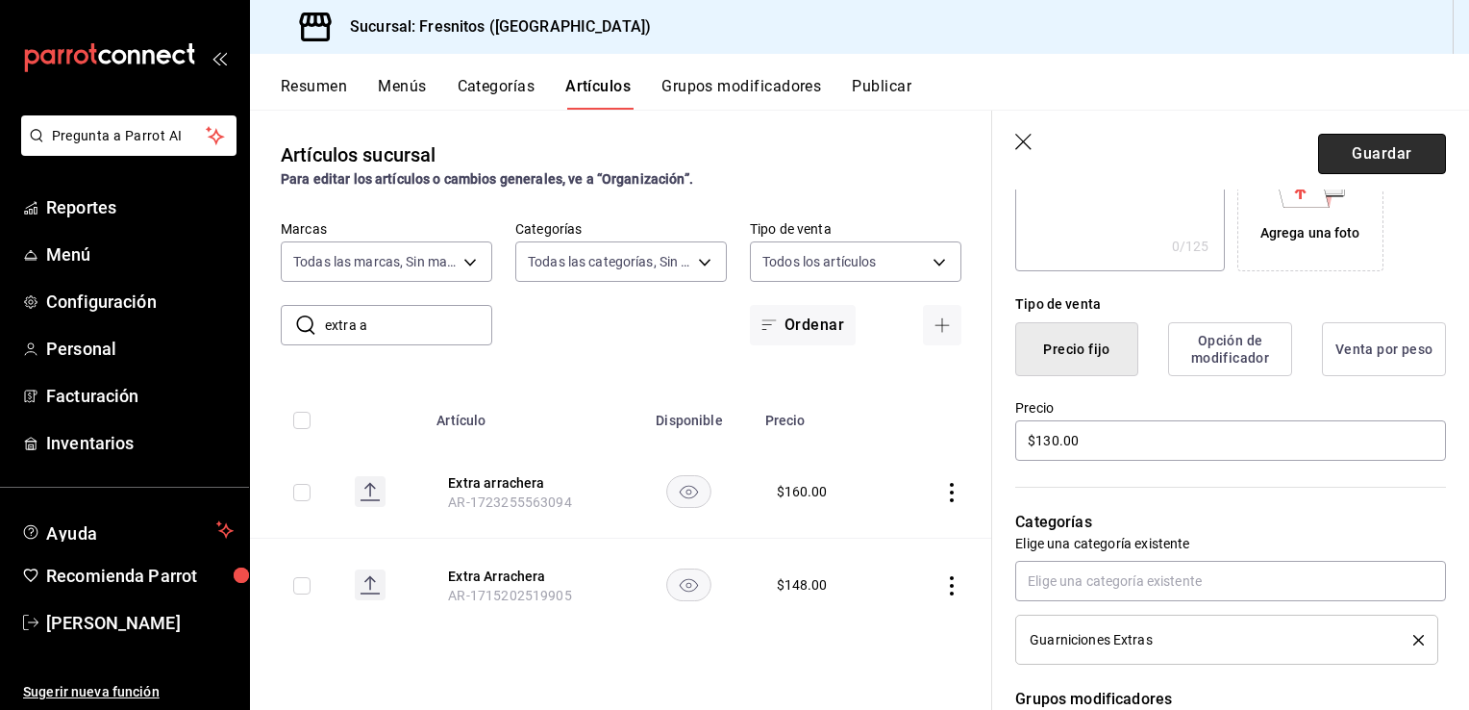
click at [1341, 151] on button "Guardar" at bounding box center [1382, 154] width 128 height 40
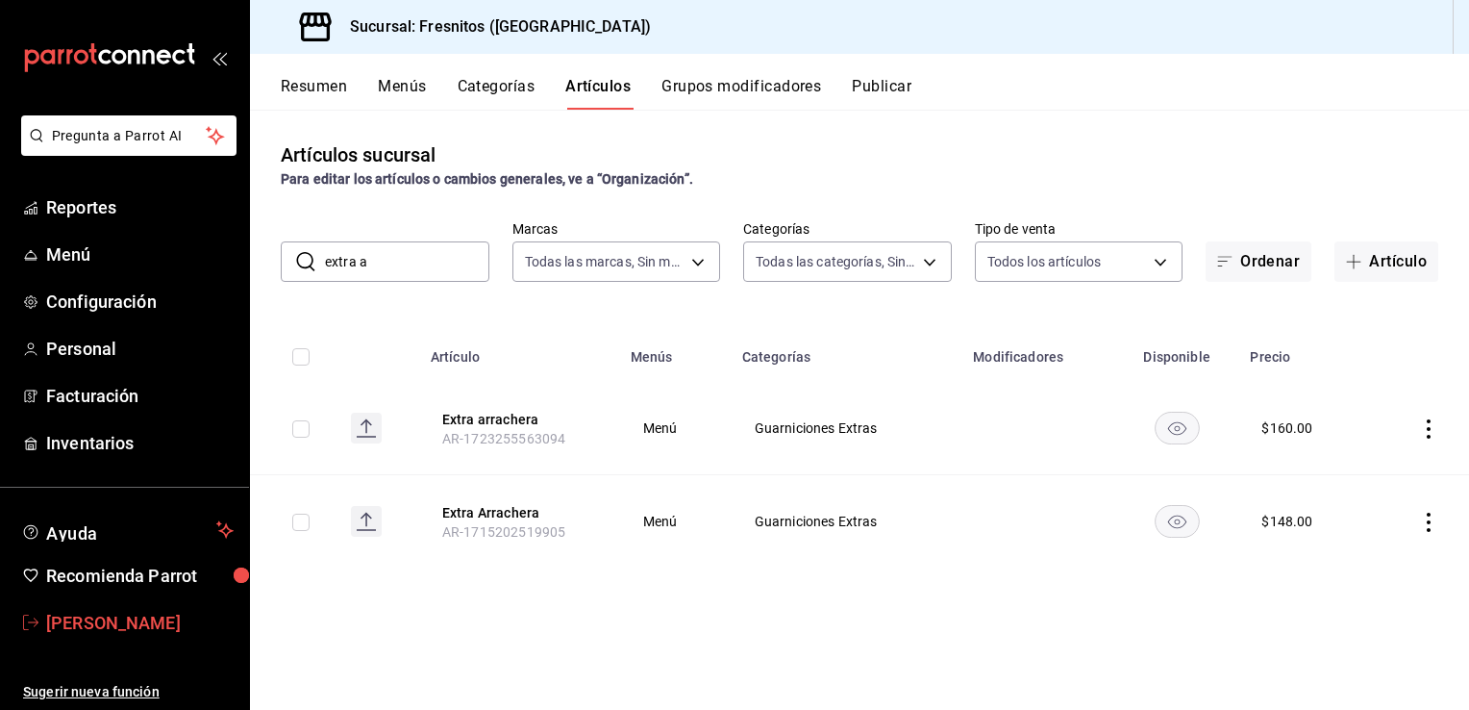
click at [100, 627] on span "[PERSON_NAME]" at bounding box center [140, 623] width 188 height 26
